Goal: Task Accomplishment & Management: Complete application form

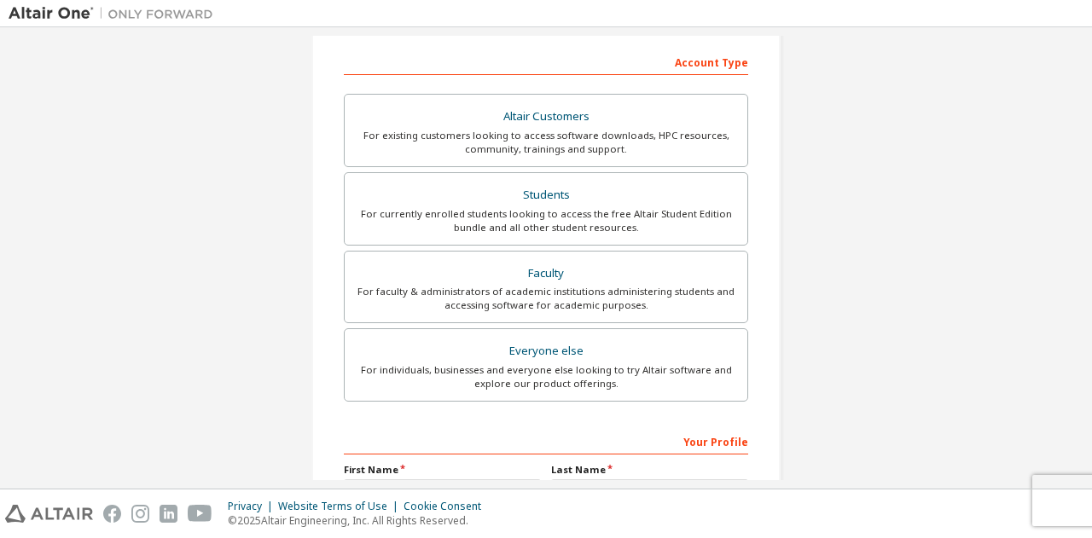
scroll to position [265, 0]
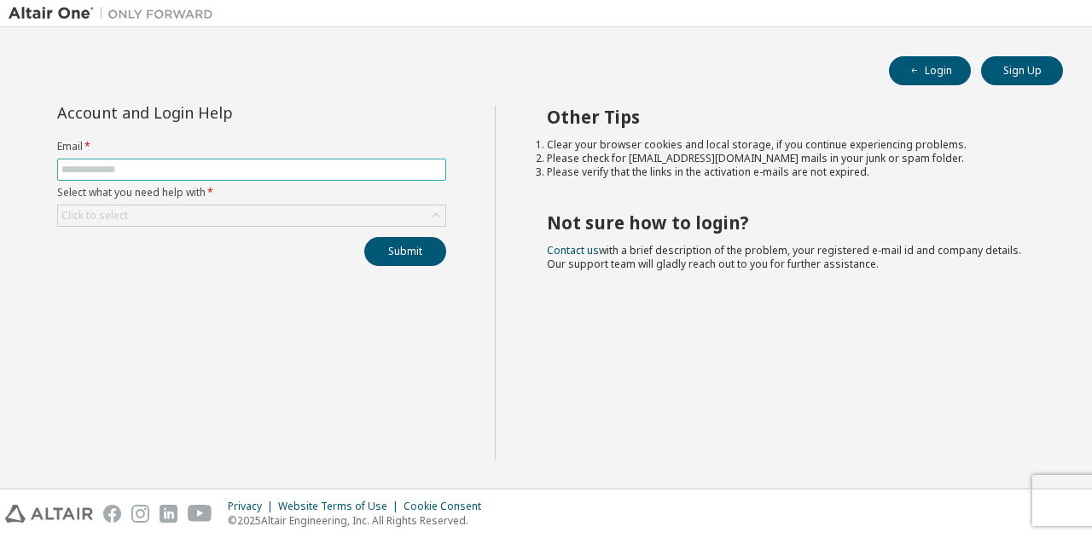
click at [275, 174] on input "text" at bounding box center [251, 170] width 380 height 14
type input "**********"
click at [252, 214] on div "Click to select" at bounding box center [251, 216] width 387 height 20
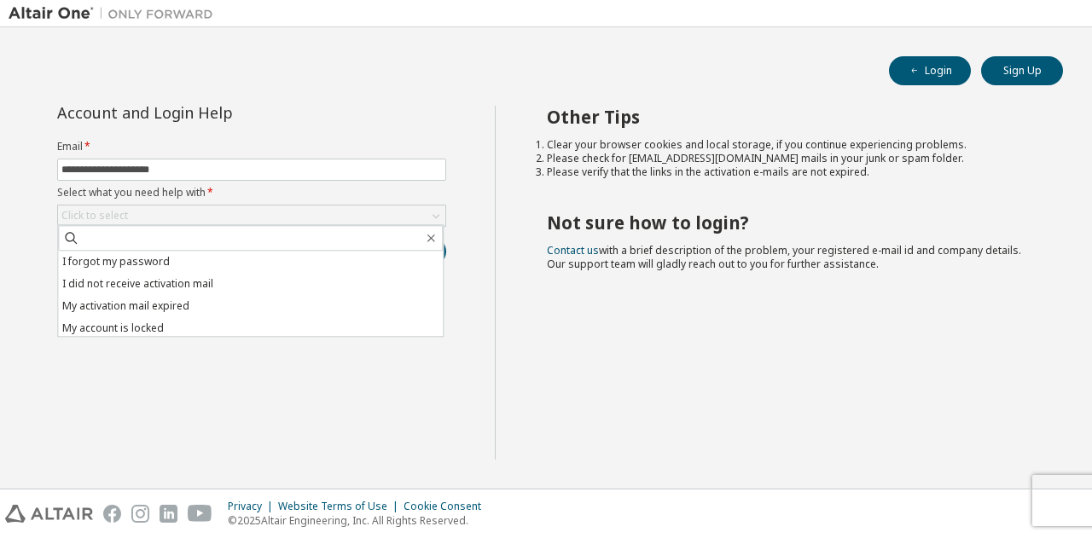
click at [345, 98] on div "**********" at bounding box center [546, 258] width 1075 height 444
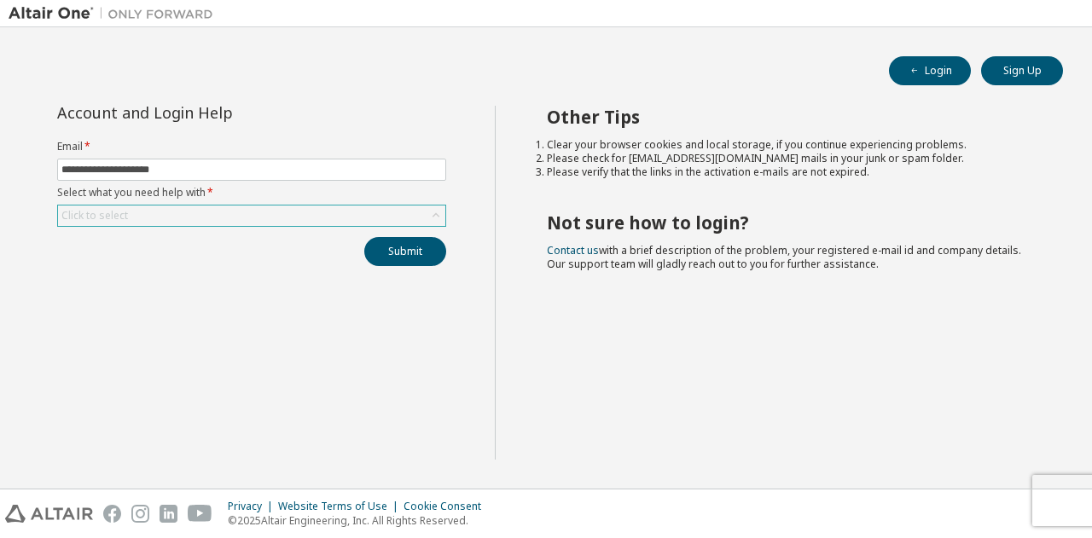
click at [264, 211] on div "Click to select" at bounding box center [251, 216] width 387 height 20
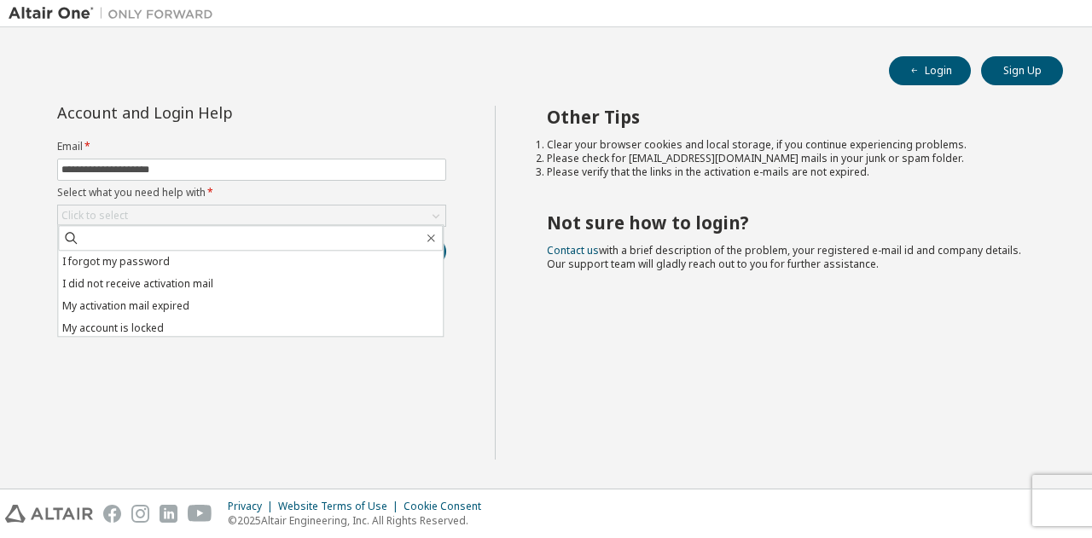
click at [259, 397] on div "**********" at bounding box center [252, 283] width 486 height 354
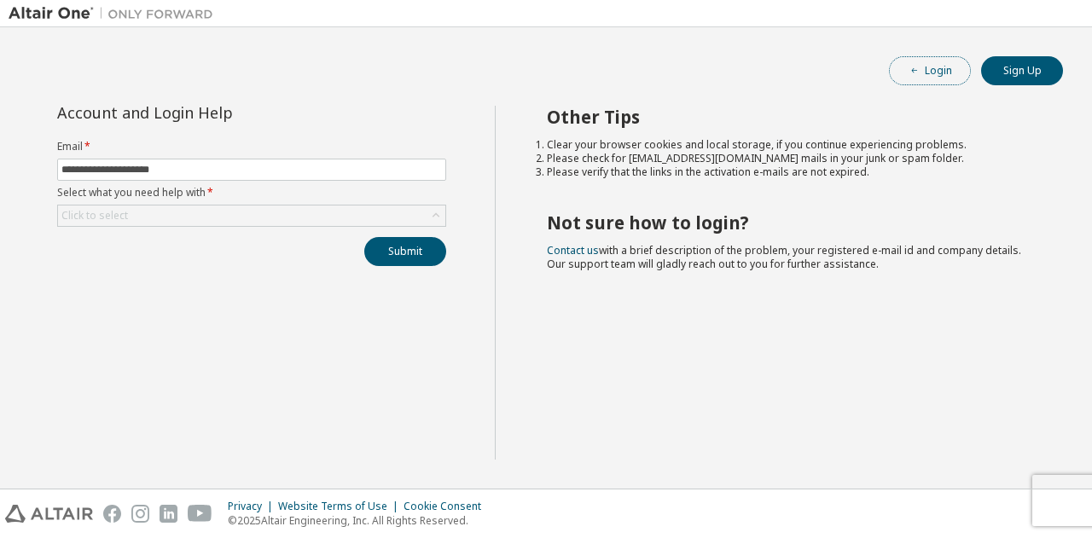
click at [925, 67] on button "Login" at bounding box center [930, 70] width 82 height 29
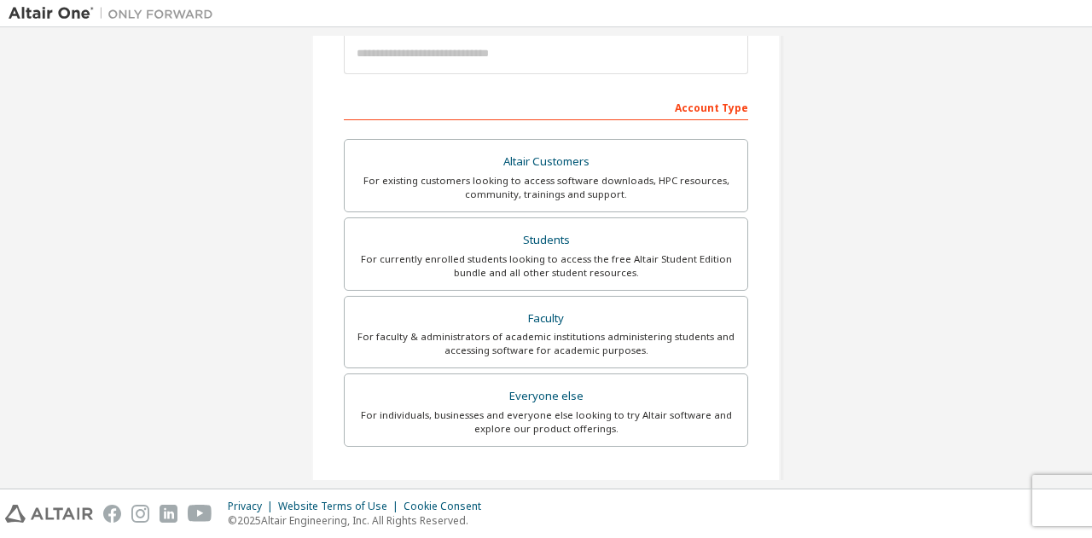
scroll to position [218, 0]
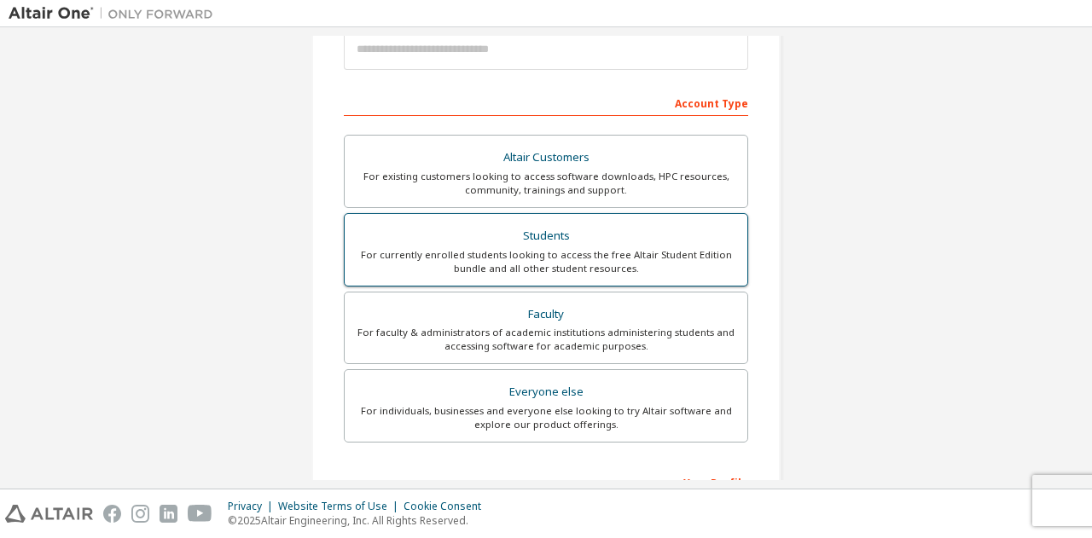
click at [519, 276] on label "Students For currently enrolled students looking to access the free Altair Stud…" at bounding box center [546, 249] width 404 height 73
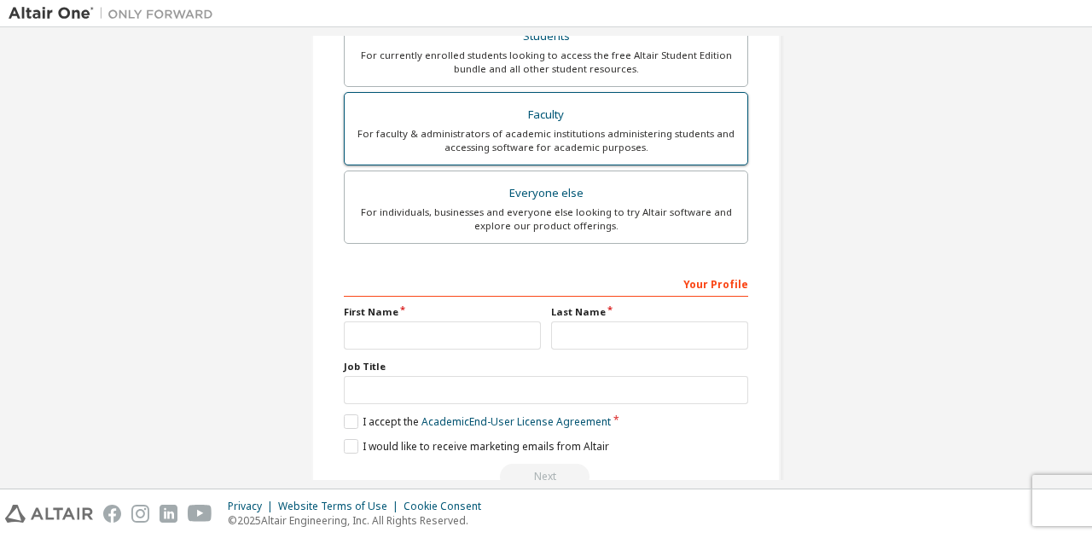
scroll to position [498, 0]
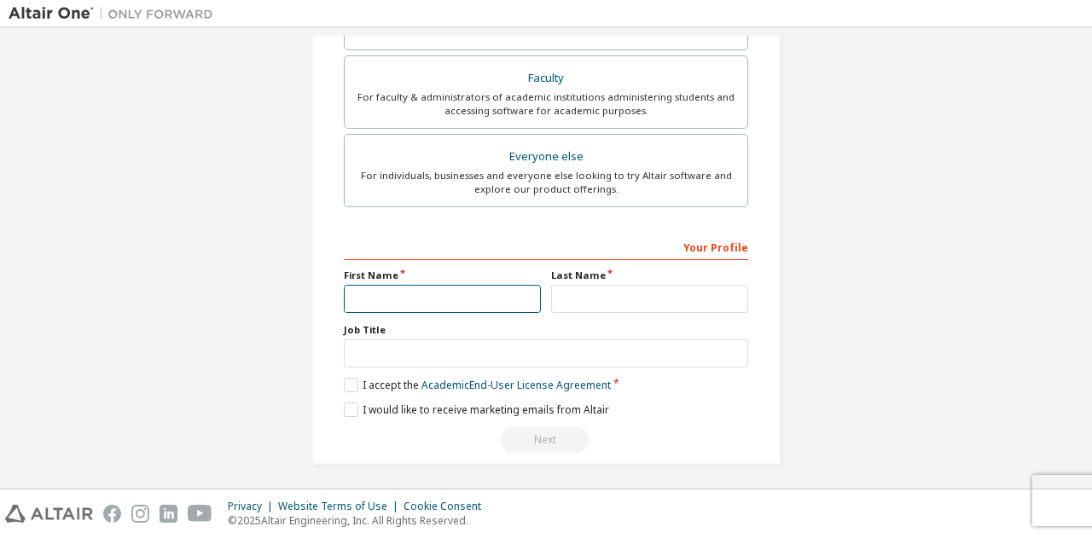
click at [458, 285] on input "text" at bounding box center [442, 299] width 197 height 28
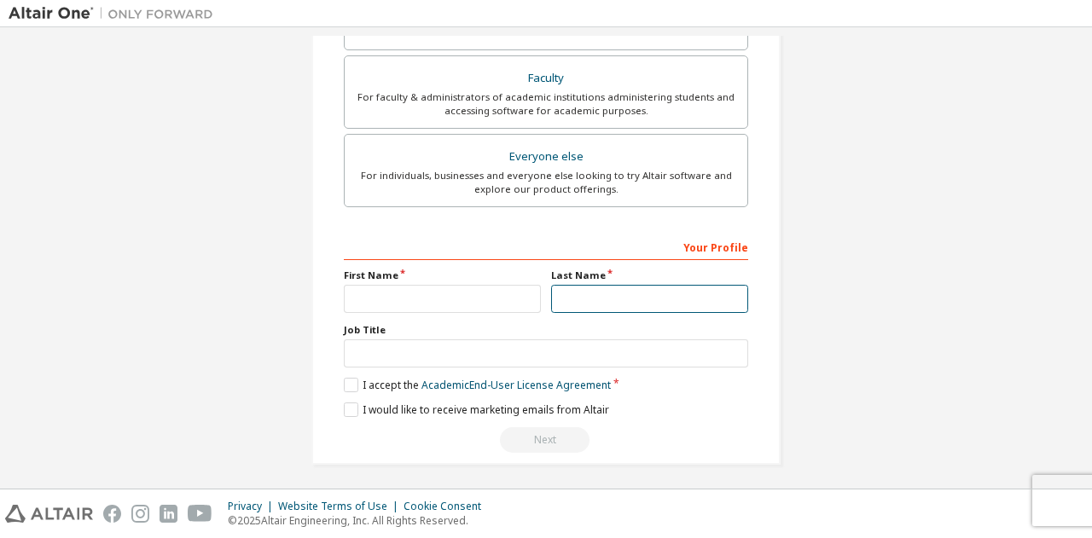
click at [611, 306] on input "text" at bounding box center [649, 299] width 197 height 28
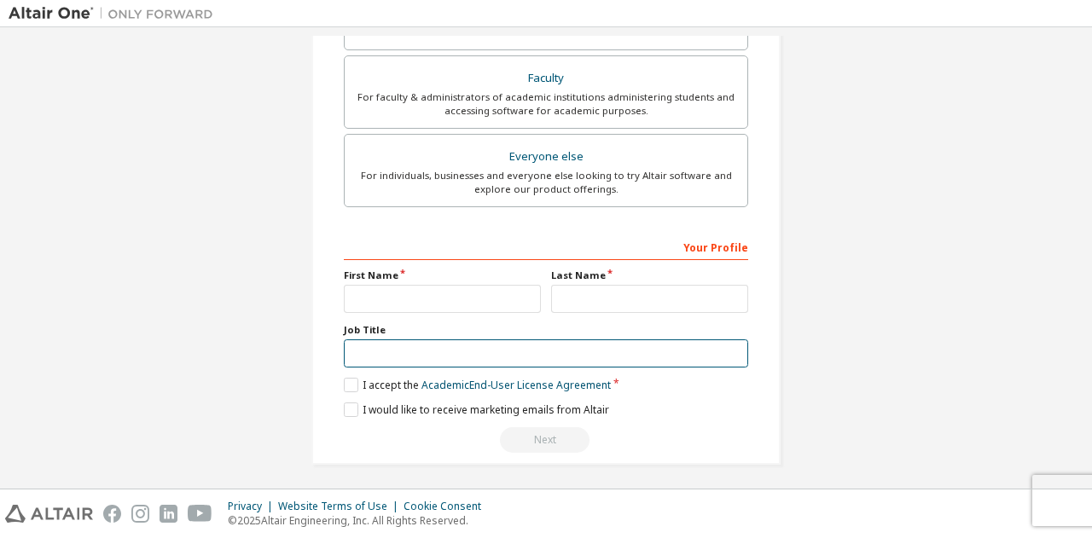
click at [575, 352] on input "text" at bounding box center [546, 353] width 404 height 28
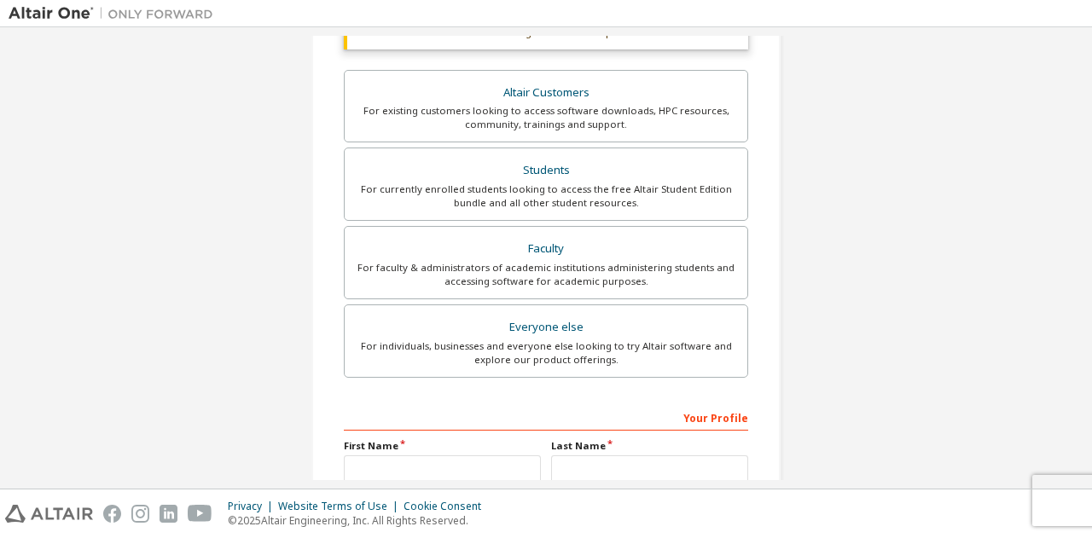
scroll to position [326, 0]
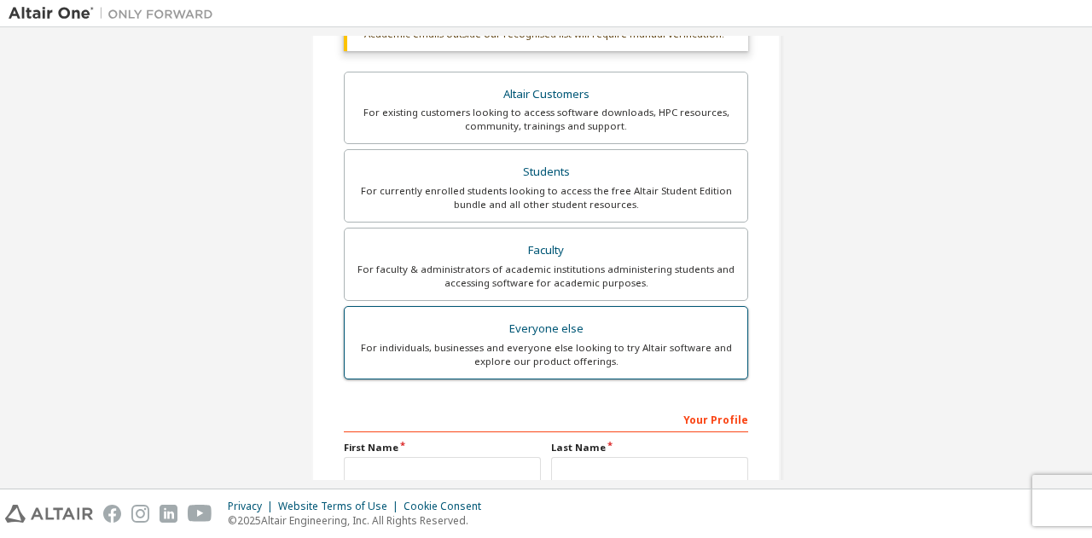
click at [570, 373] on label "Everyone else For individuals, businesses and everyone else looking to try Alta…" at bounding box center [546, 342] width 404 height 73
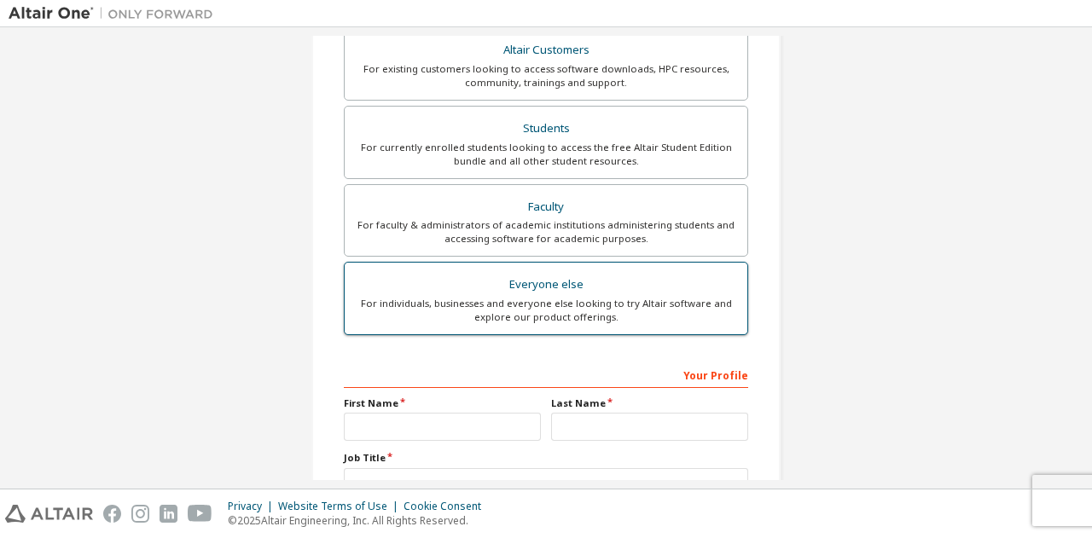
scroll to position [454, 0]
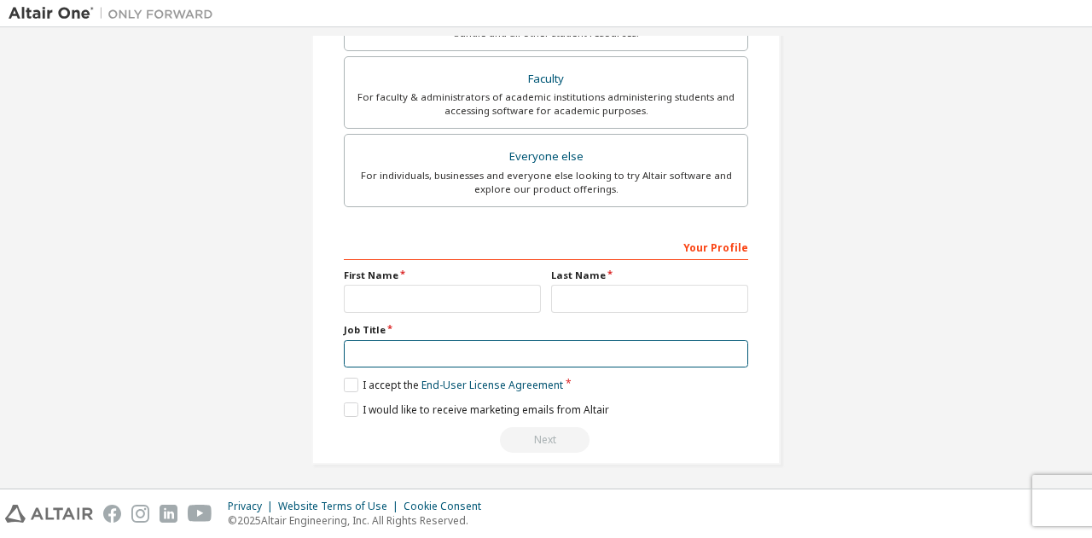
click at [476, 347] on input "text" at bounding box center [546, 354] width 404 height 28
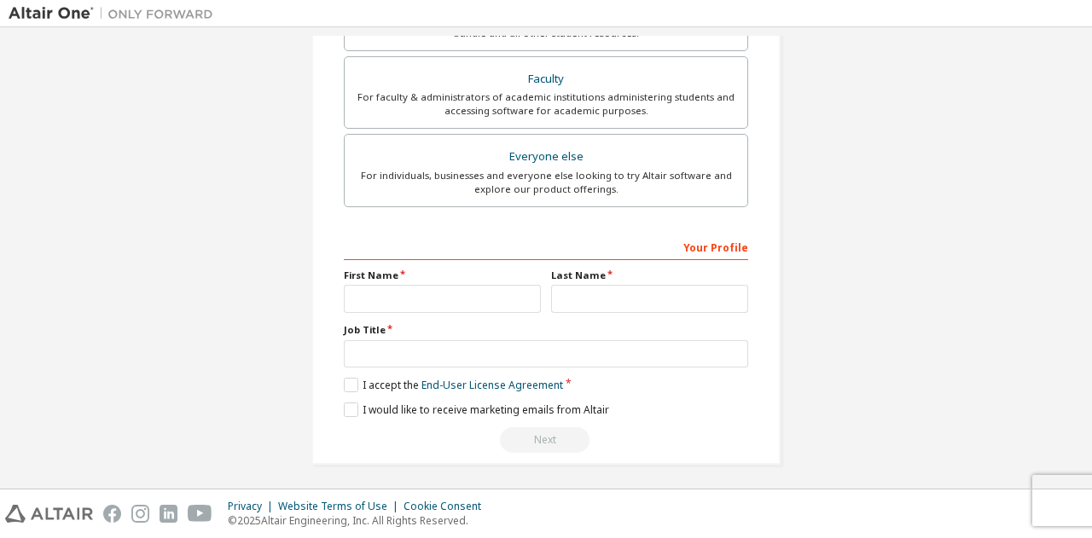
click at [483, 279] on div "First Name" at bounding box center [442, 291] width 207 height 44
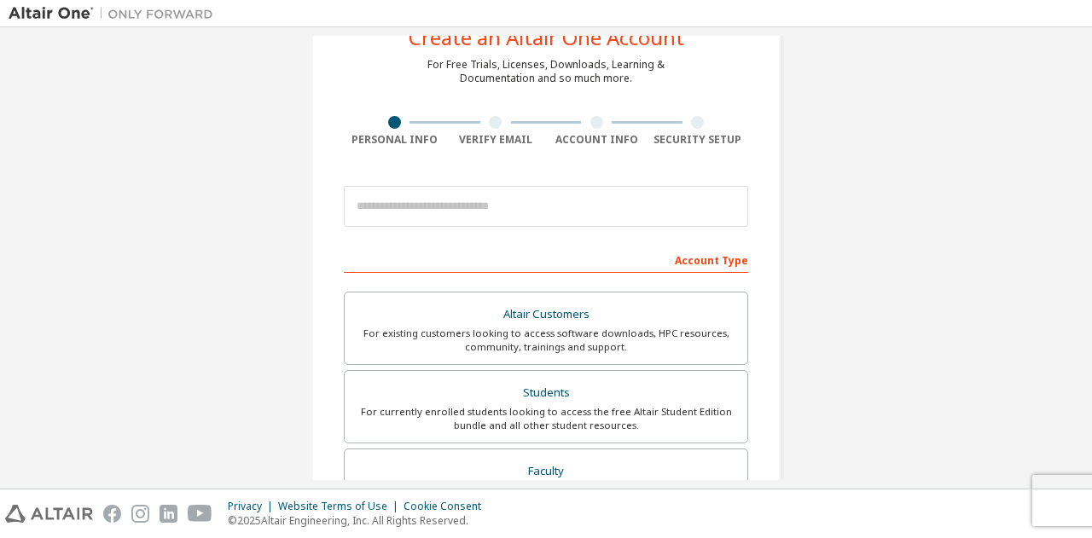
scroll to position [0, 0]
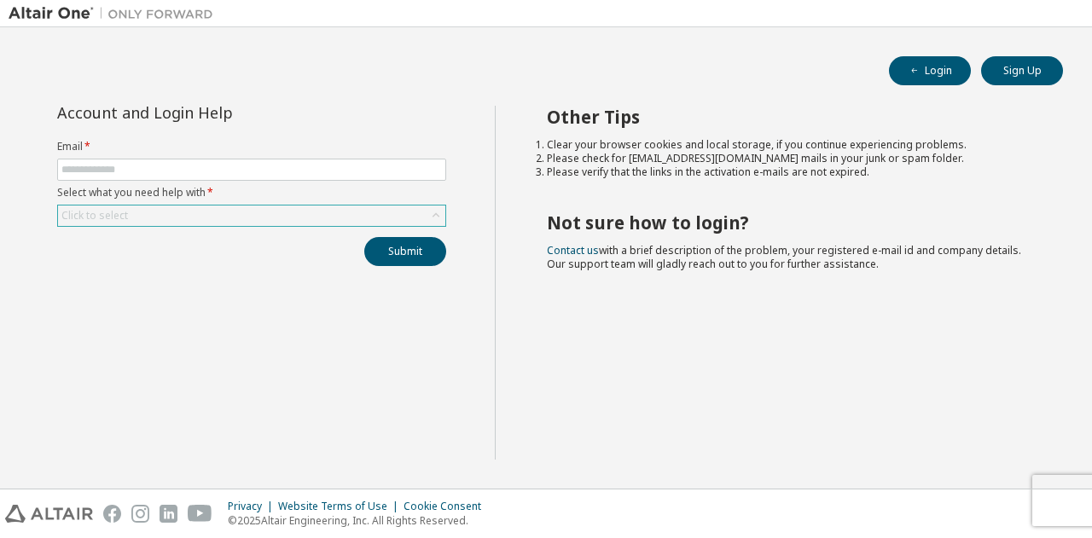
click at [232, 208] on div "Click to select" at bounding box center [251, 216] width 387 height 20
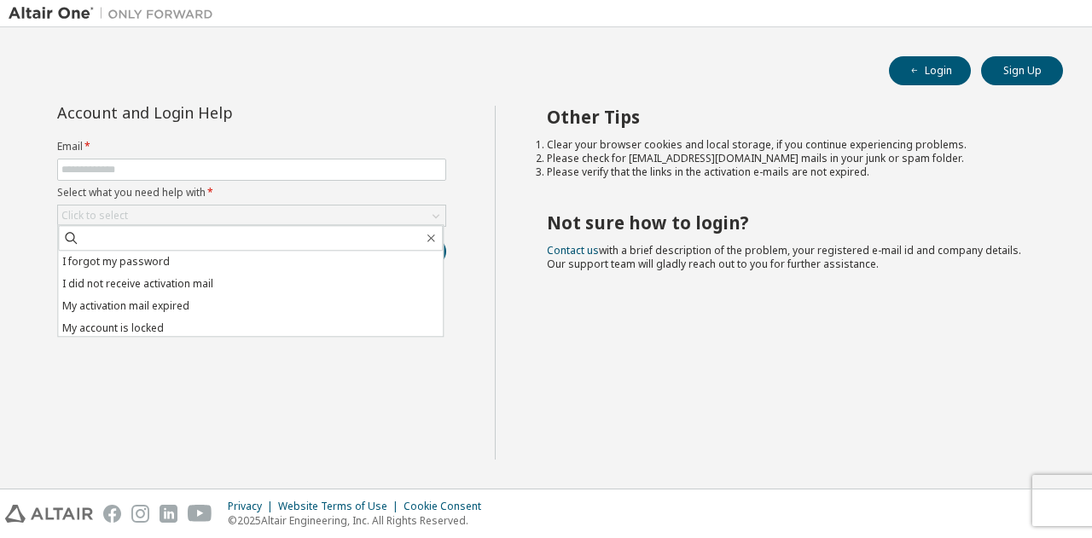
click at [242, 349] on div "Account and Login Help Email * Select what you need help with * Click to select…" at bounding box center [252, 283] width 486 height 354
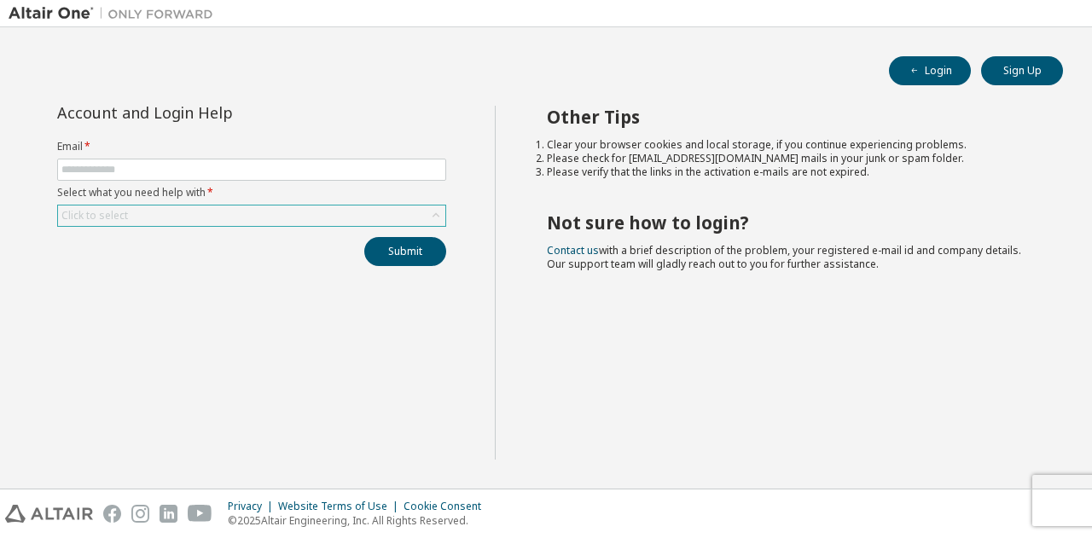
click at [229, 214] on div "Click to select" at bounding box center [251, 216] width 387 height 20
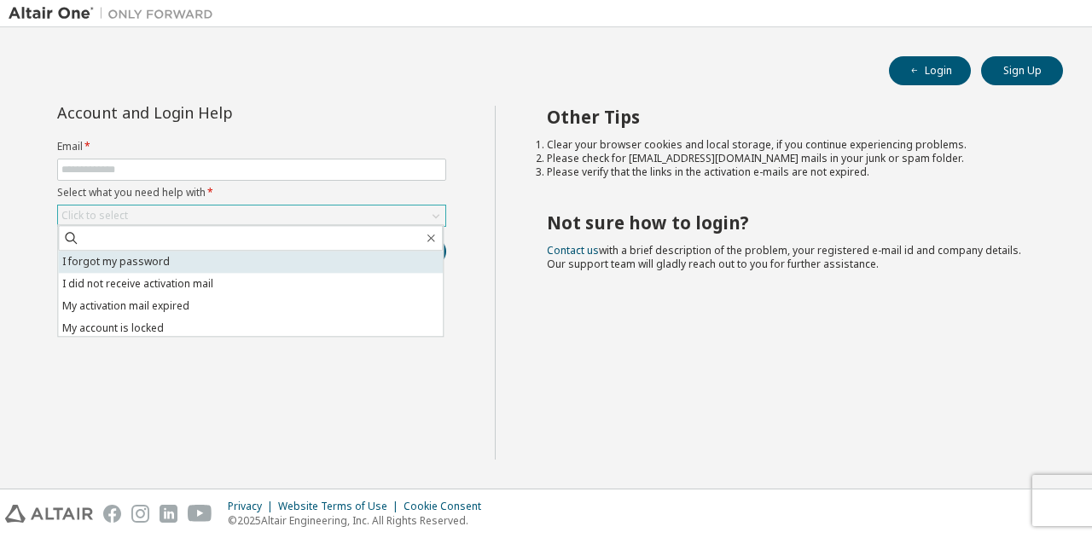
click at [191, 259] on li "I forgot my password" at bounding box center [250, 262] width 385 height 22
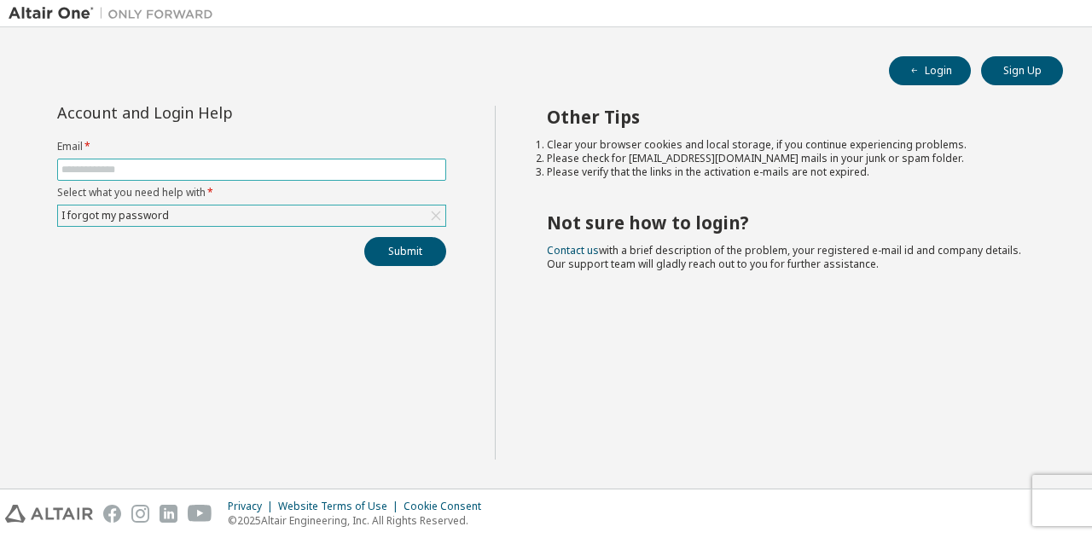
click at [321, 173] on input "text" at bounding box center [251, 170] width 380 height 14
type input "**********"
click at [408, 248] on button "Submit" at bounding box center [405, 251] width 82 height 29
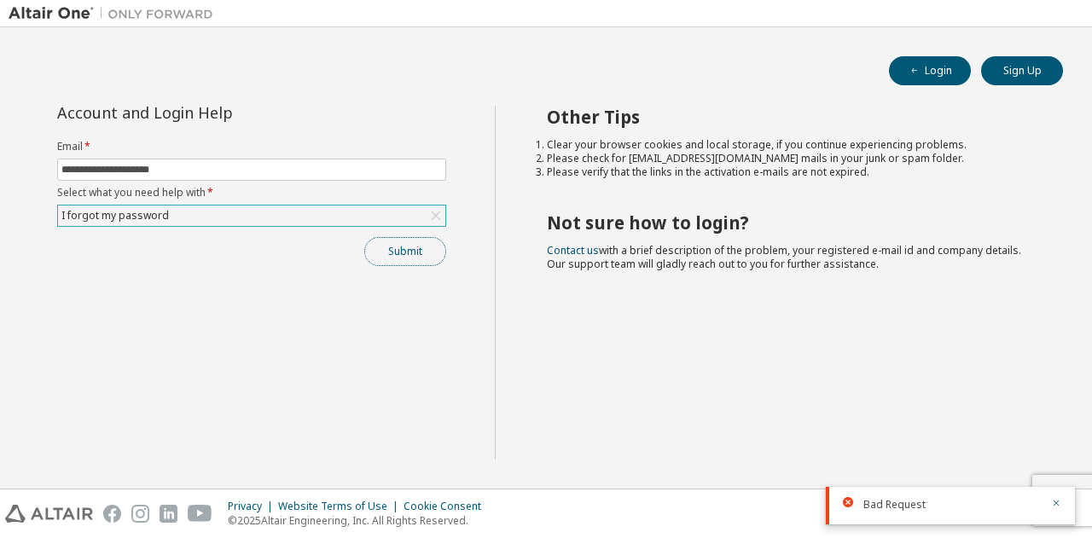
click at [416, 257] on button "Submit" at bounding box center [405, 251] width 82 height 29
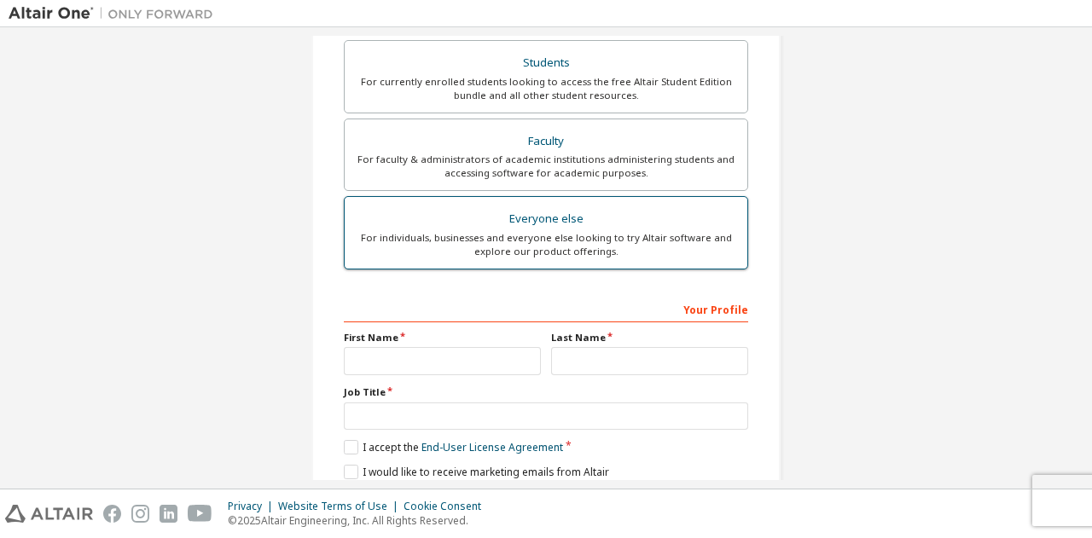
scroll to position [393, 0]
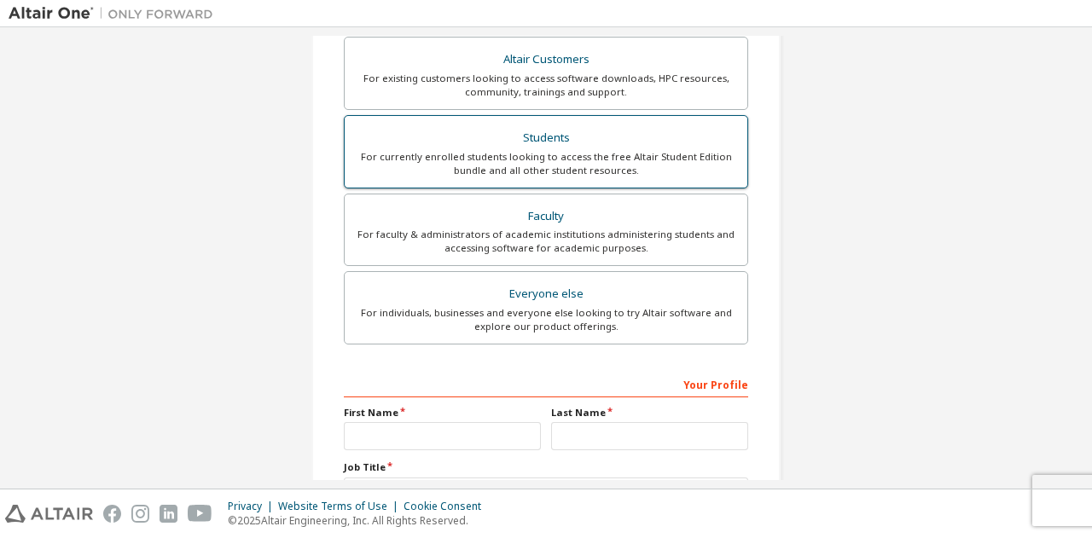
click at [606, 146] on div "Students" at bounding box center [546, 138] width 382 height 24
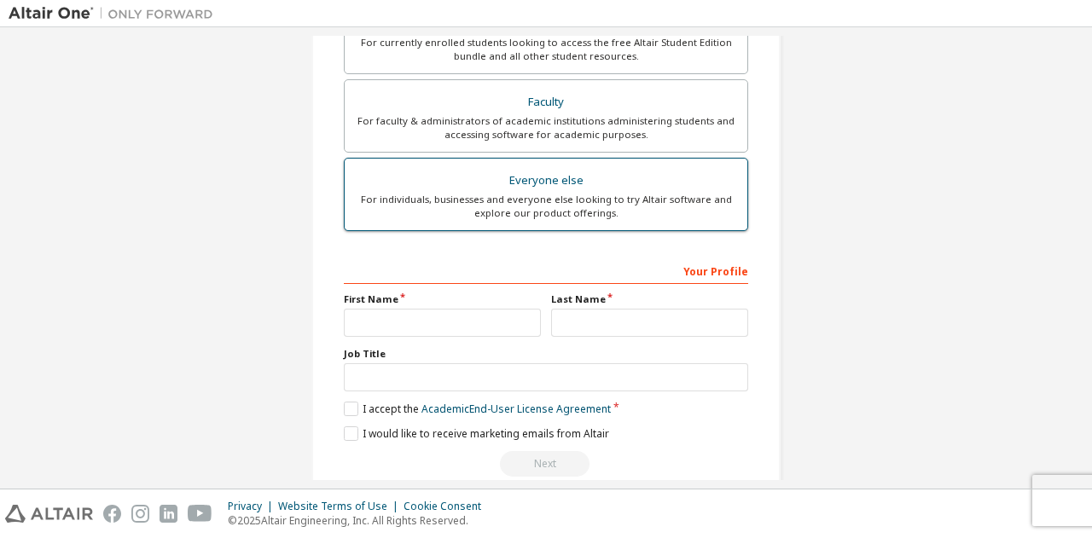
scroll to position [484, 0]
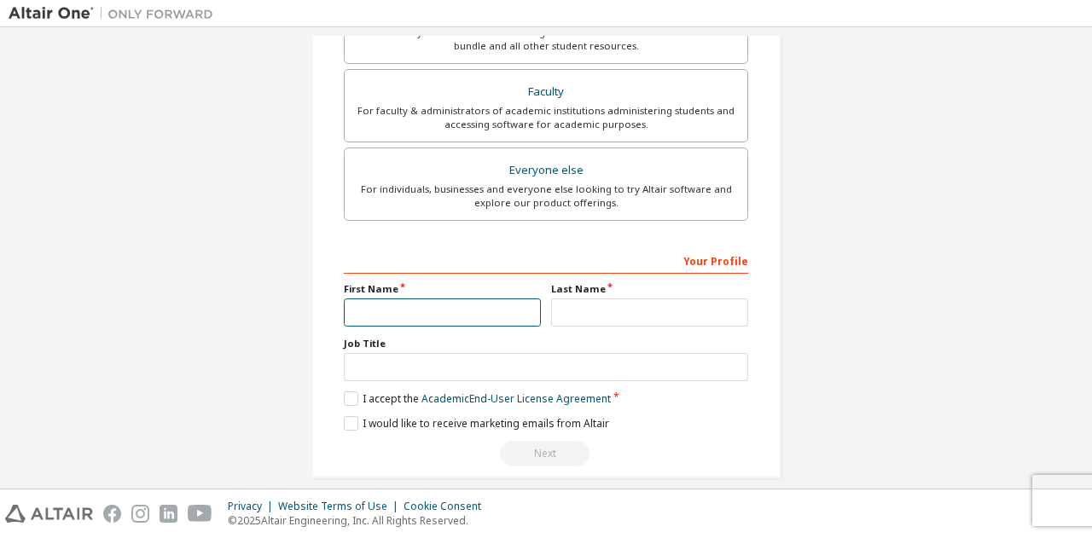
click at [478, 311] on input "text" at bounding box center [442, 313] width 197 height 28
type input "******"
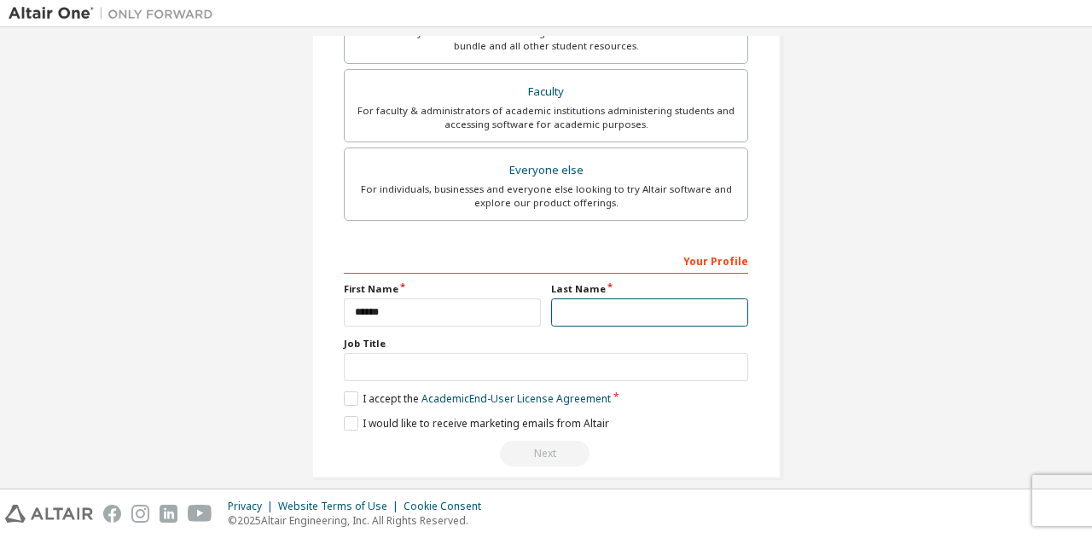
click at [643, 312] on input "text" at bounding box center [649, 313] width 197 height 28
type input "***"
click at [549, 345] on div "Job Title" at bounding box center [546, 359] width 404 height 44
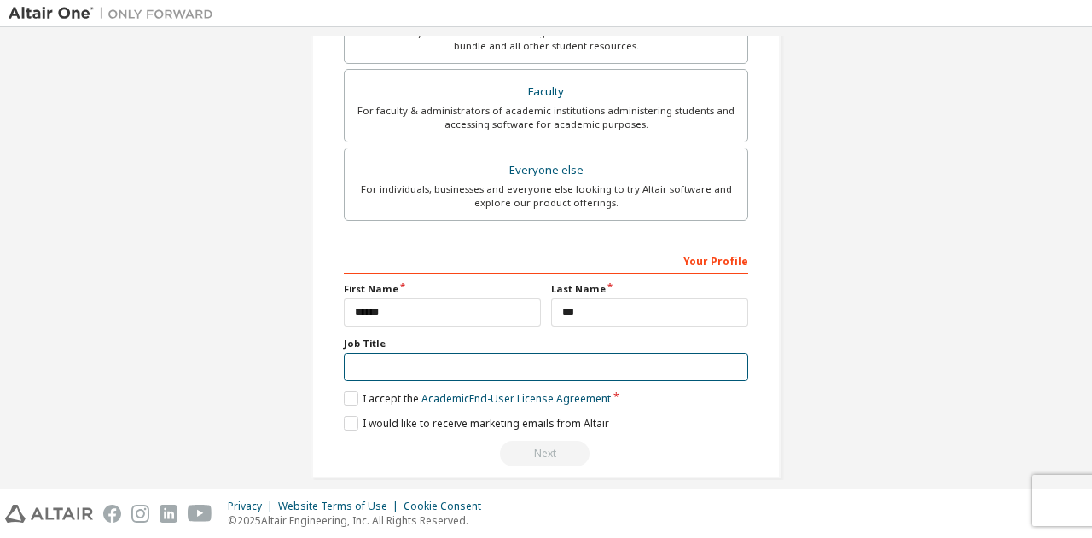
click at [548, 354] on input "text" at bounding box center [546, 367] width 404 height 28
type input "*"
type input "*******"
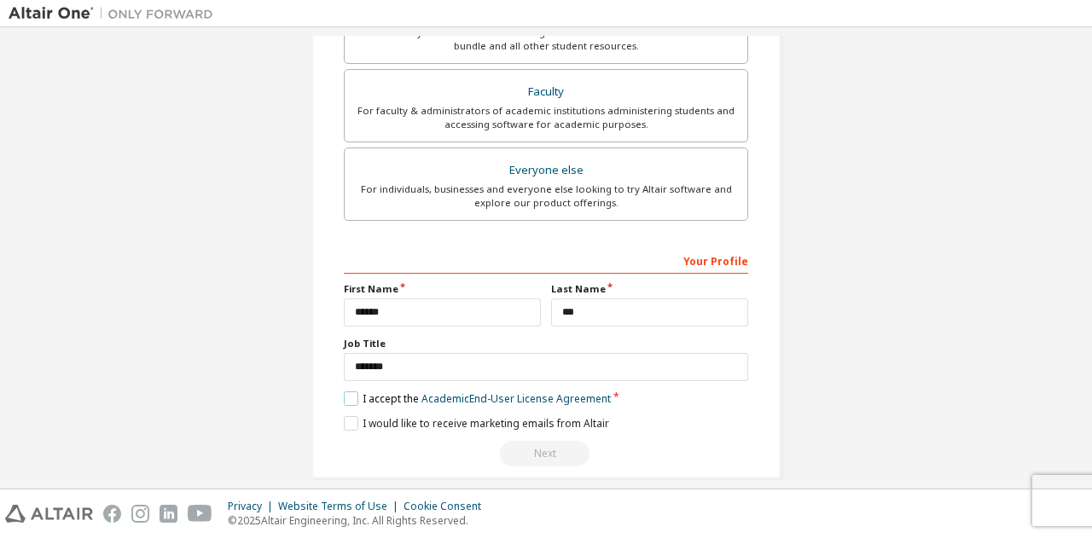
click at [347, 391] on label "I accept the Academic End-User License Agreement" at bounding box center [477, 398] width 267 height 14
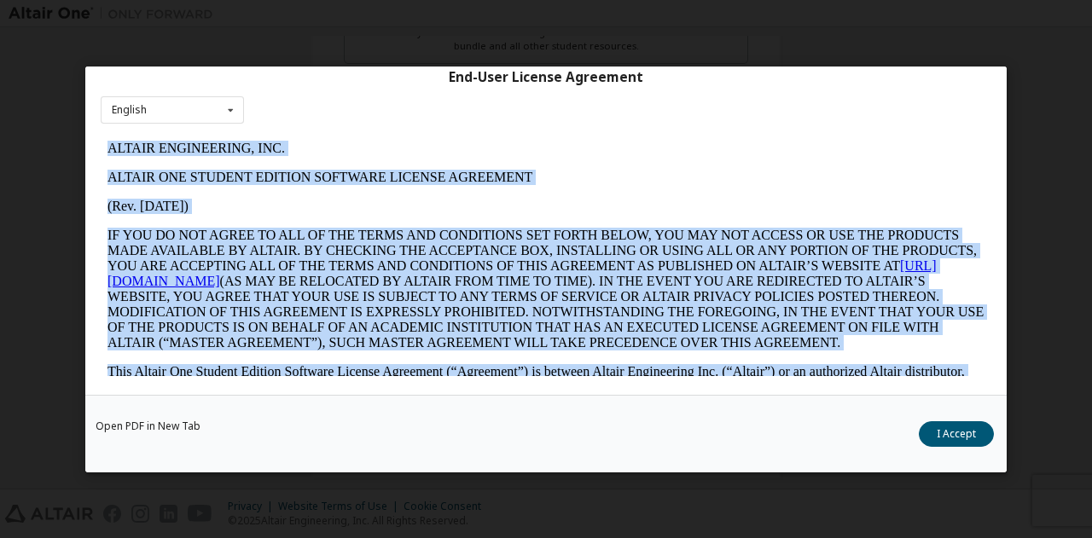
scroll to position [0, 0]
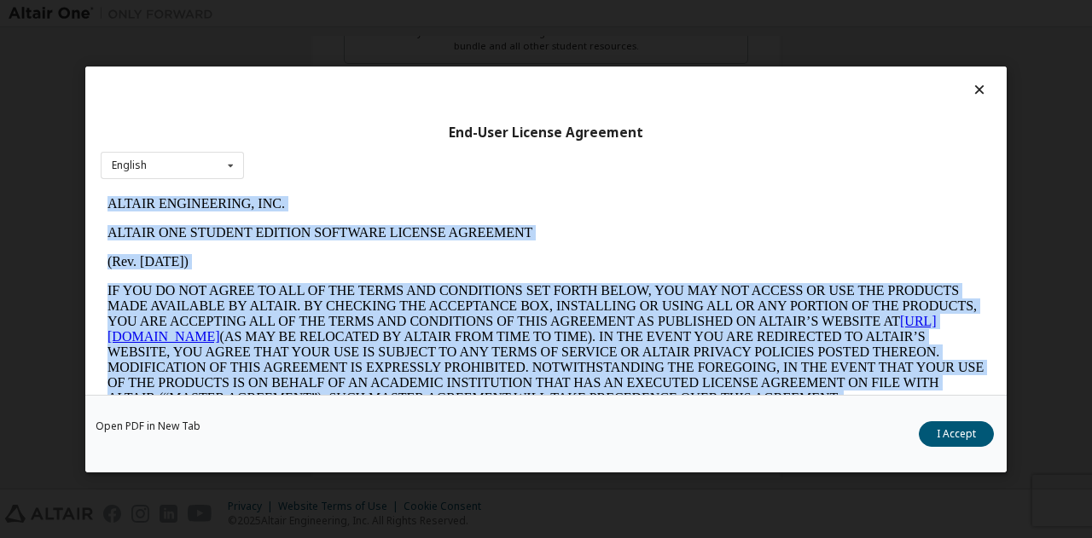
drag, startPoint x: 808, startPoint y: 412, endPoint x: 199, endPoint y: 356, distance: 611.5
copy body "LOREMI DOLORSITAME, CON. ADIPIS ELI SEDDOEI TEMPORI UTLABORE ETDOLOR MAGNAALIQ …"
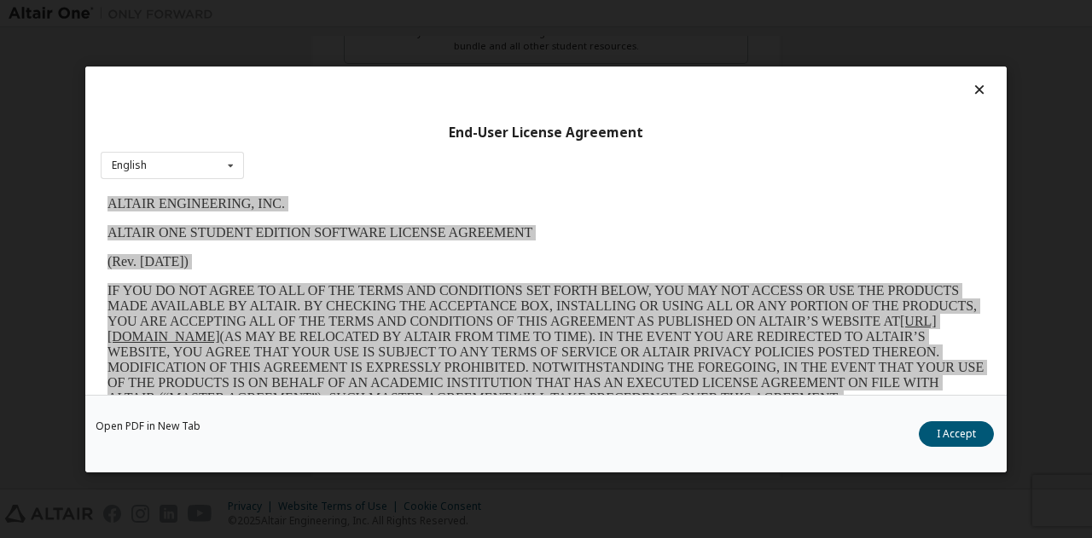
click at [977, 96] on icon at bounding box center [980, 89] width 18 height 15
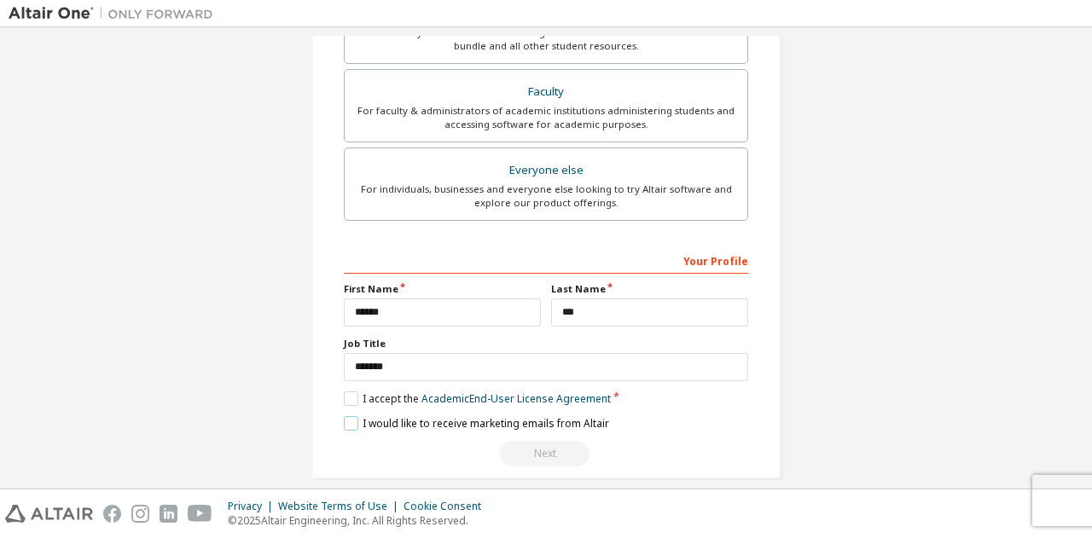
click at [354, 416] on label "I would like to receive marketing emails from Altair" at bounding box center [476, 423] width 265 height 14
click at [347, 395] on label "I accept the Academic End-User License Agreement" at bounding box center [477, 398] width 267 height 14
